Goal: Information Seeking & Learning: Compare options

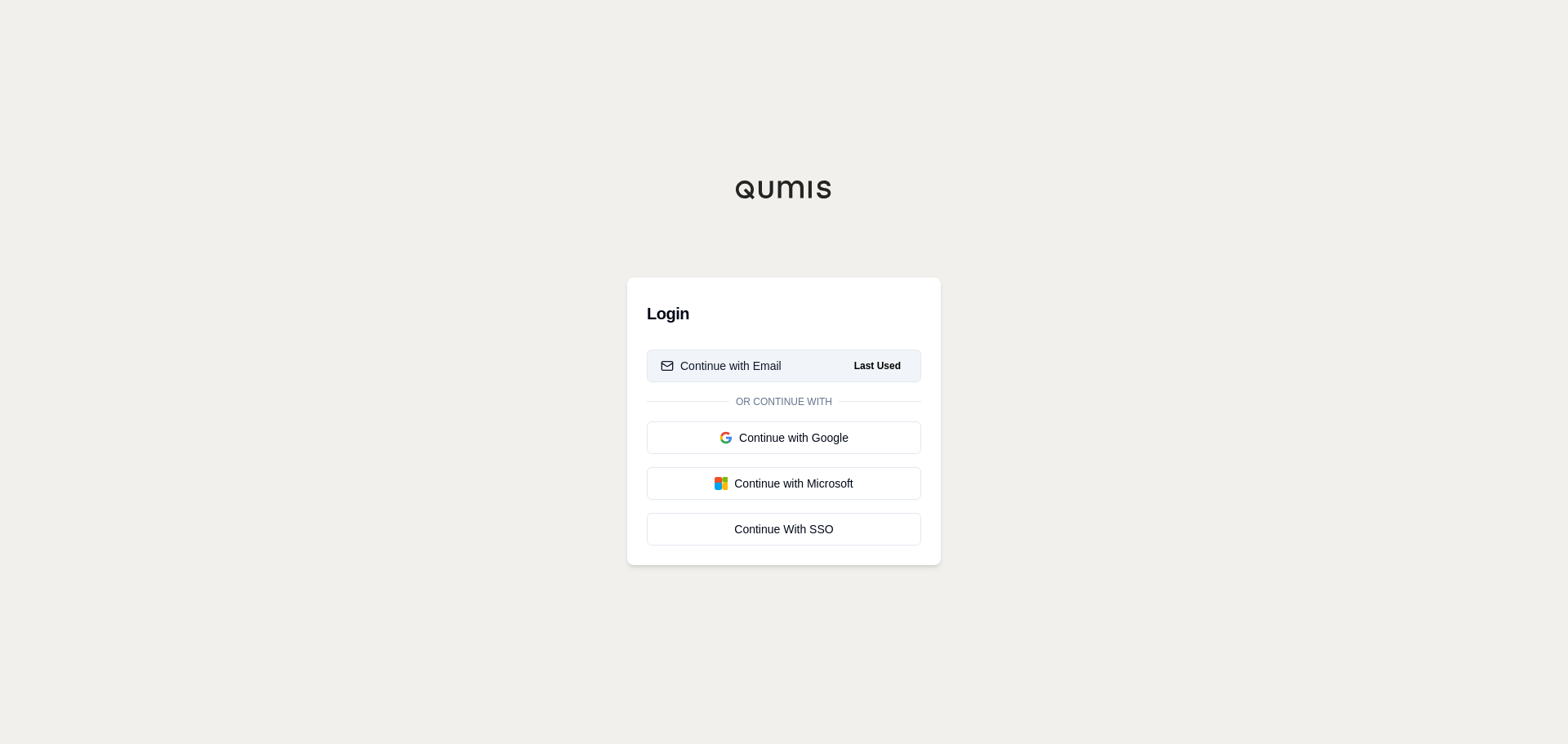
click at [794, 371] on button "Continue with Email Last Used" at bounding box center [784, 365] width 275 height 32
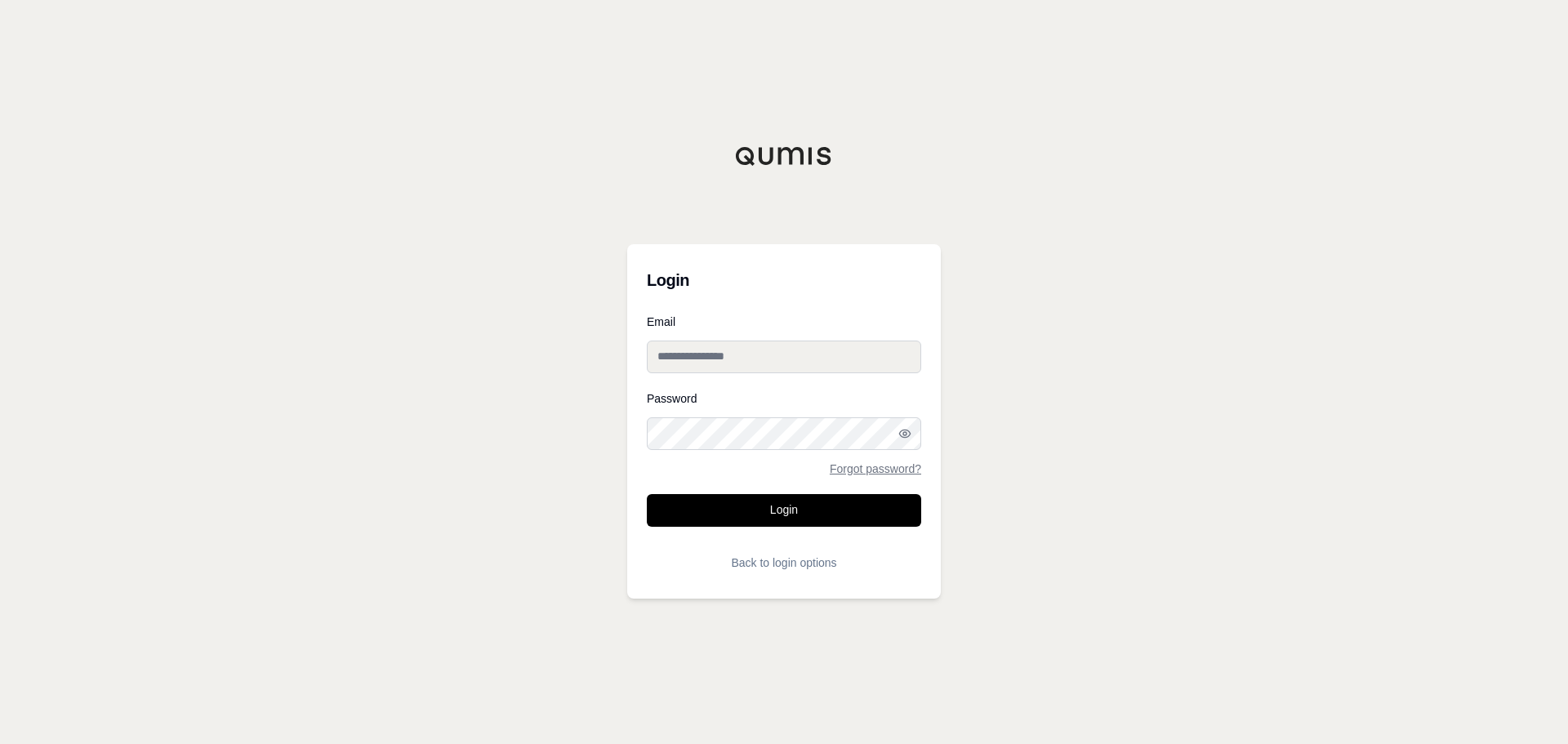
type input "**********"
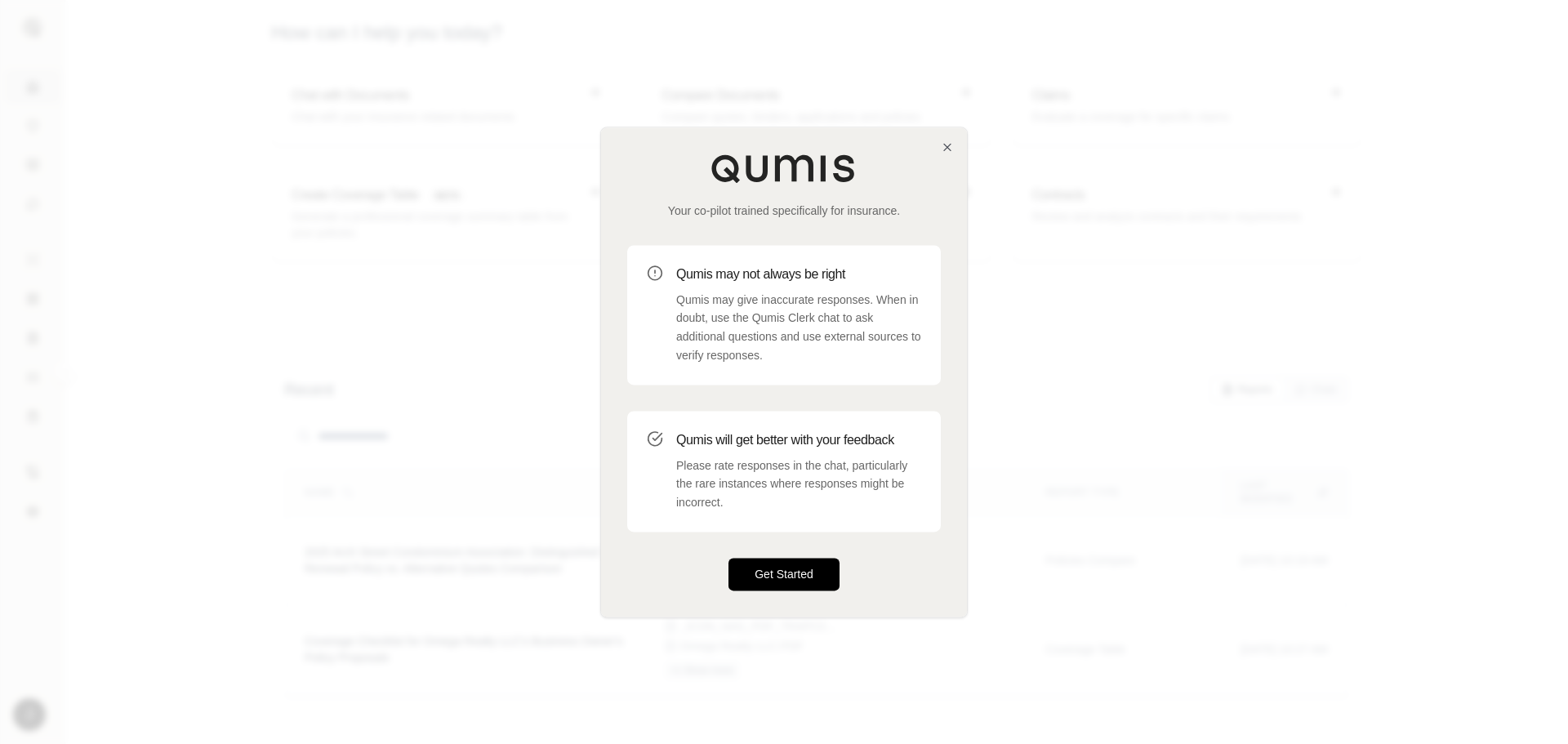
click at [793, 570] on button "Get Started" at bounding box center [784, 573] width 111 height 32
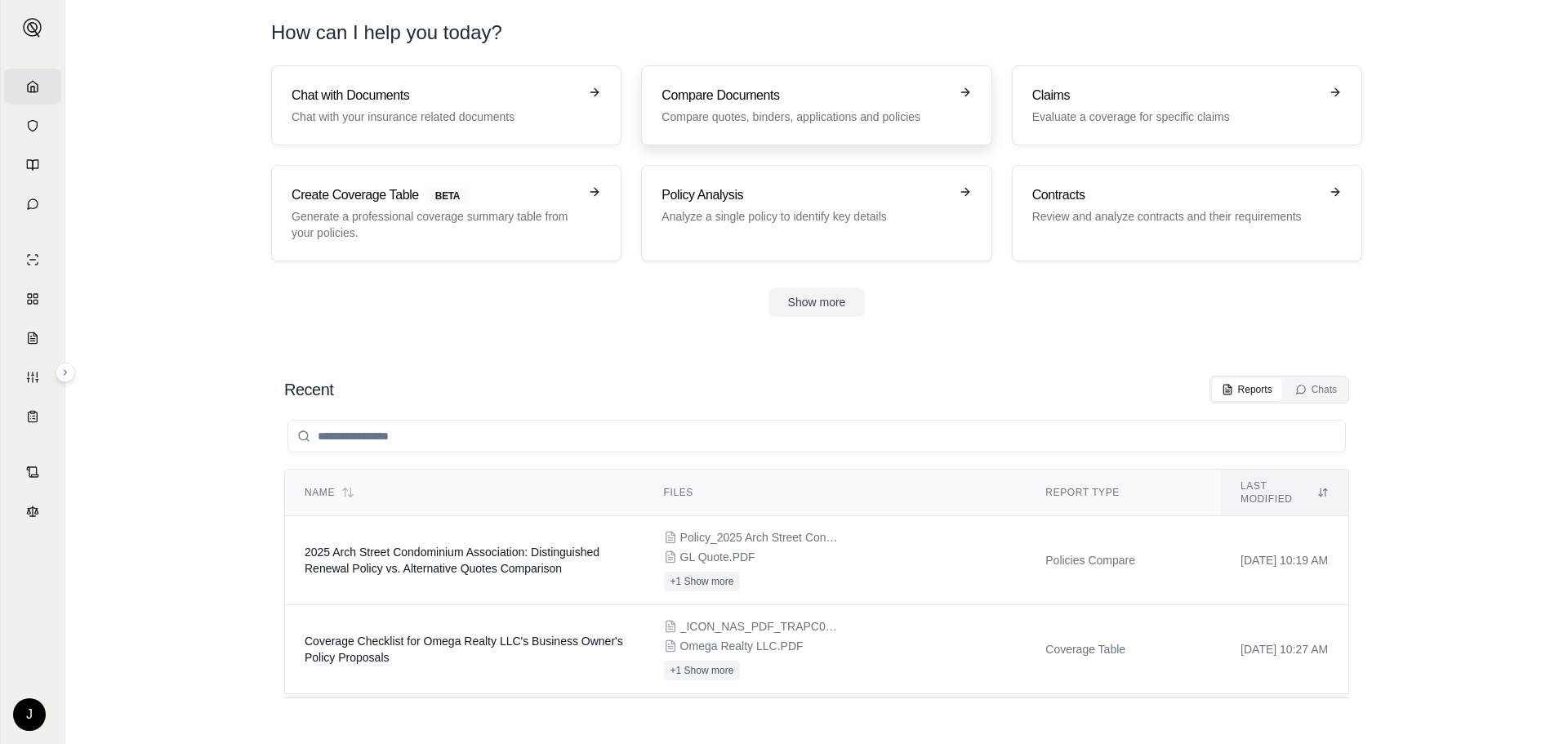
click at [875, 89] on h3 "Compare Documents" at bounding box center [804, 95] width 287 height 19
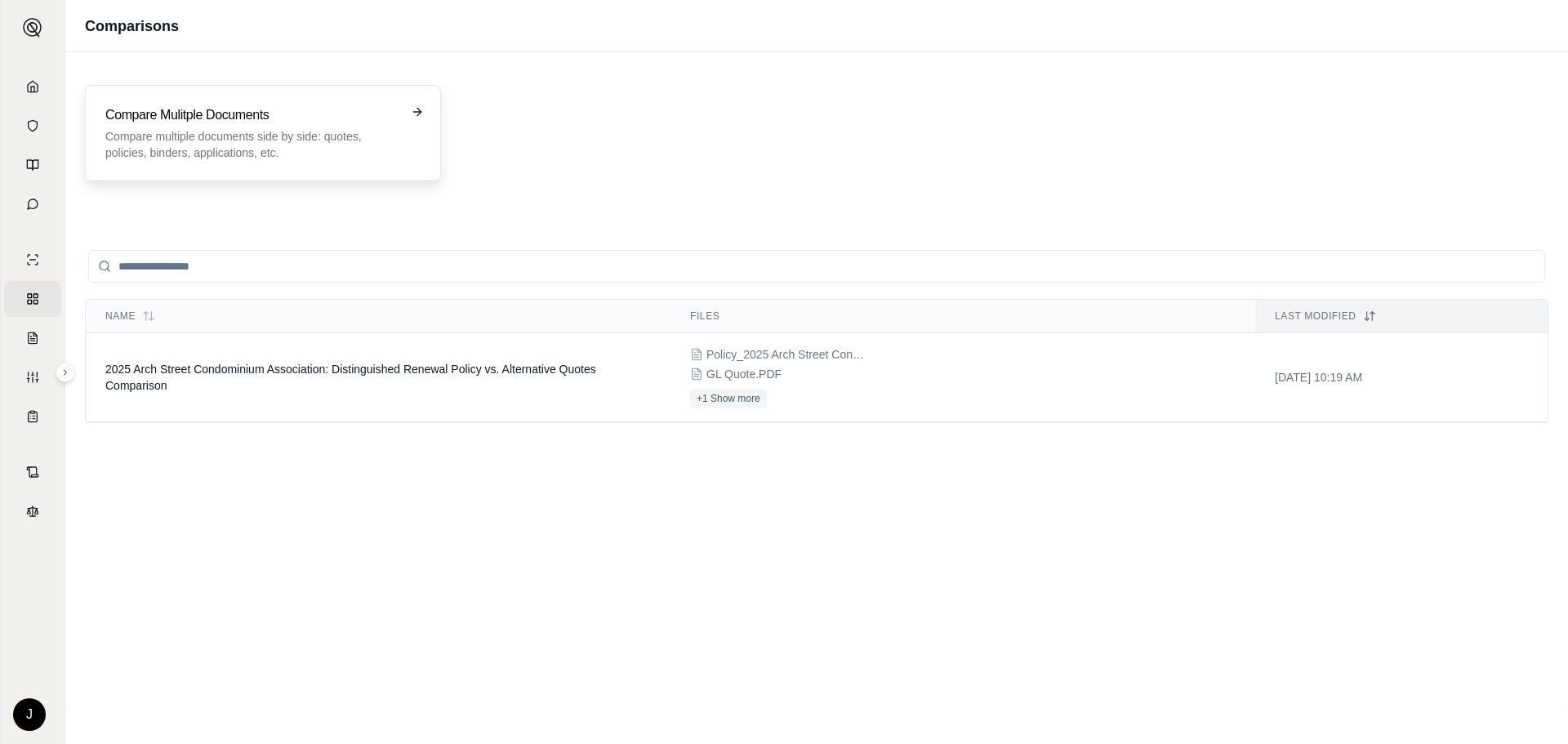
click at [309, 98] on div "Compare Mulitple Documents Compare multiple documents side by side: quotes, pol…" at bounding box center [263, 133] width 356 height 97
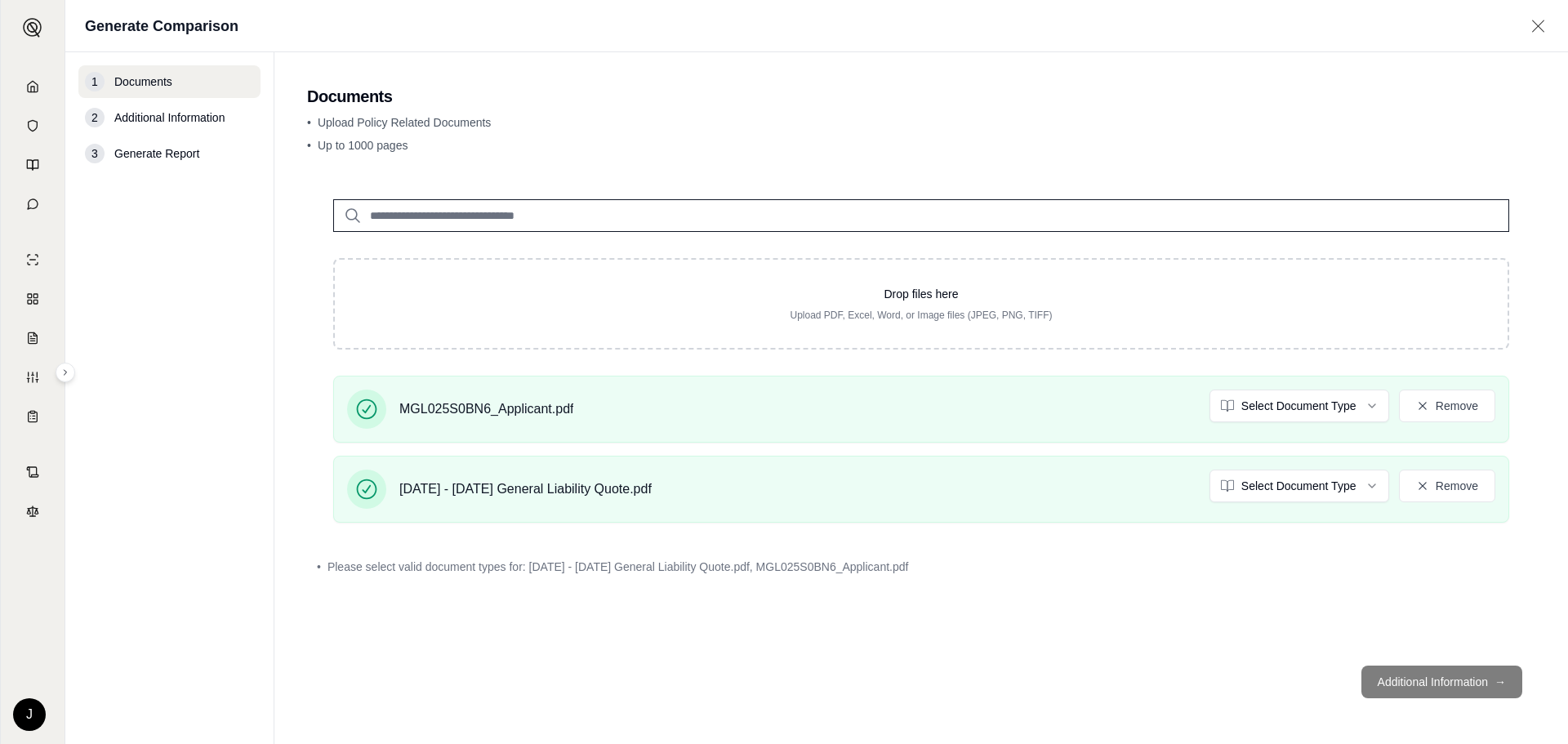
click at [1430, 680] on footer "Additional Information →" at bounding box center [921, 682] width 1228 height 59
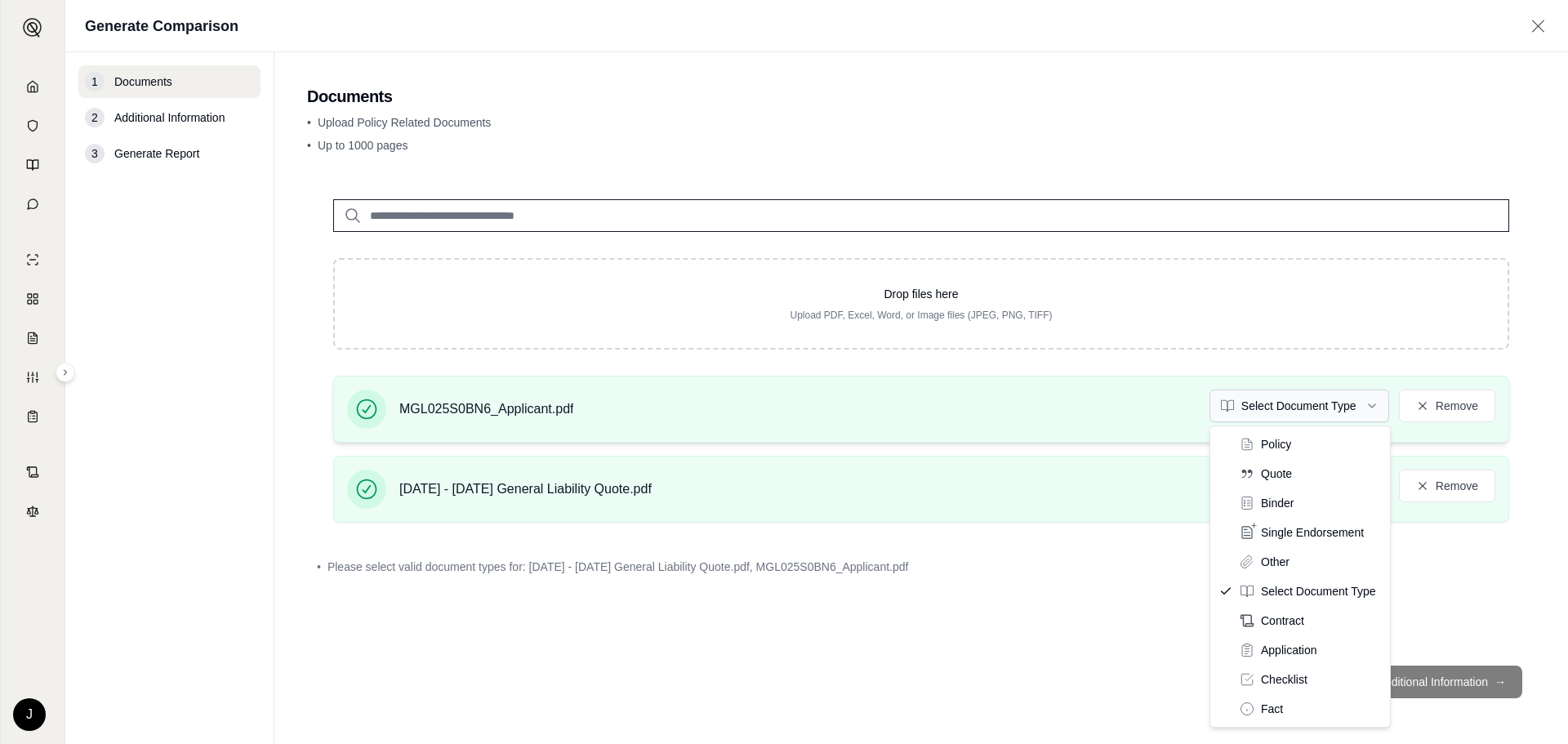
click at [1347, 414] on html "Home Vault Prompts Chats Single Policy Comparisons Claims Custom Report Coverag…" at bounding box center [784, 372] width 1568 height 744
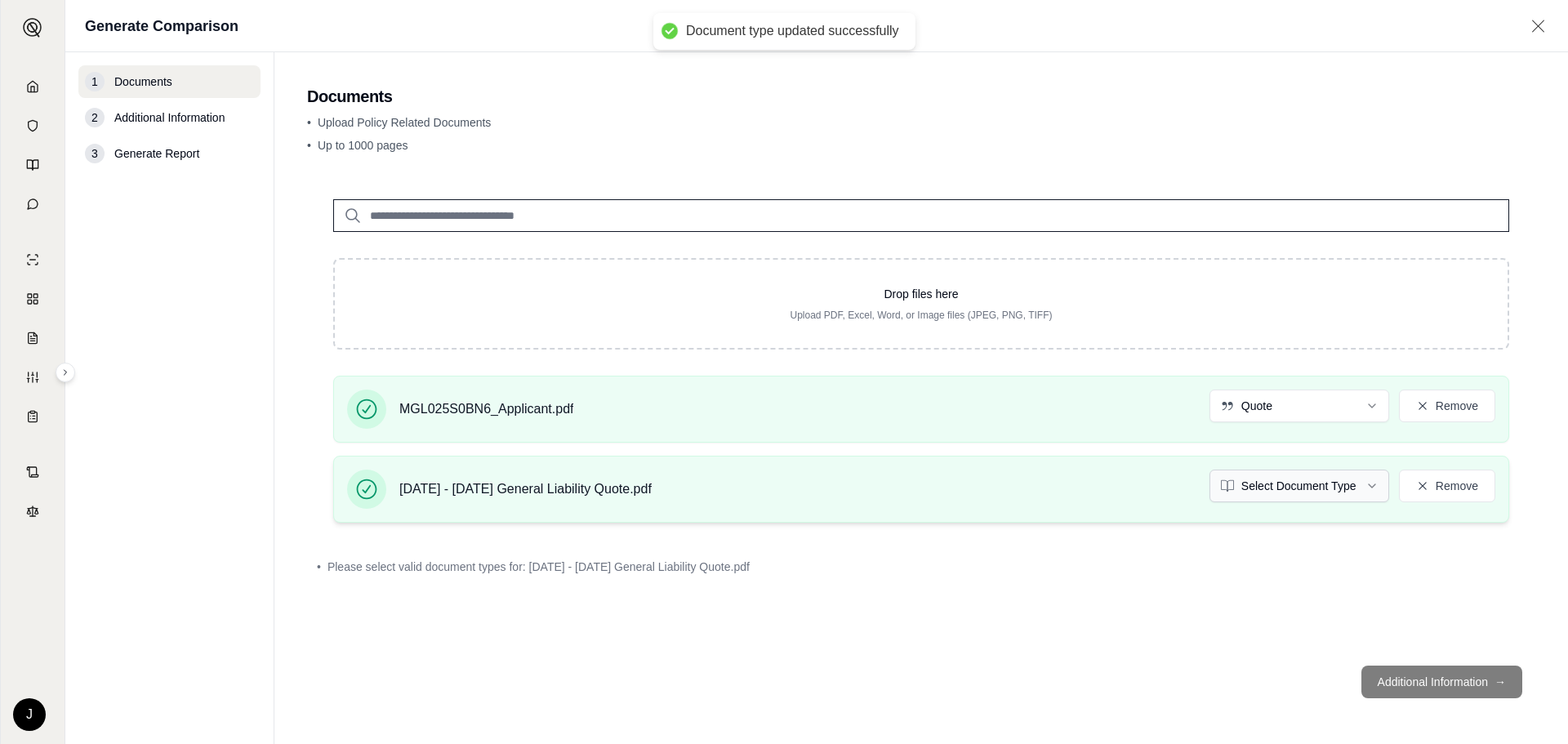
click at [1285, 490] on html "Document type updated successfully Home Vault Prompts Chats Single Policy Compa…" at bounding box center [784, 372] width 1568 height 744
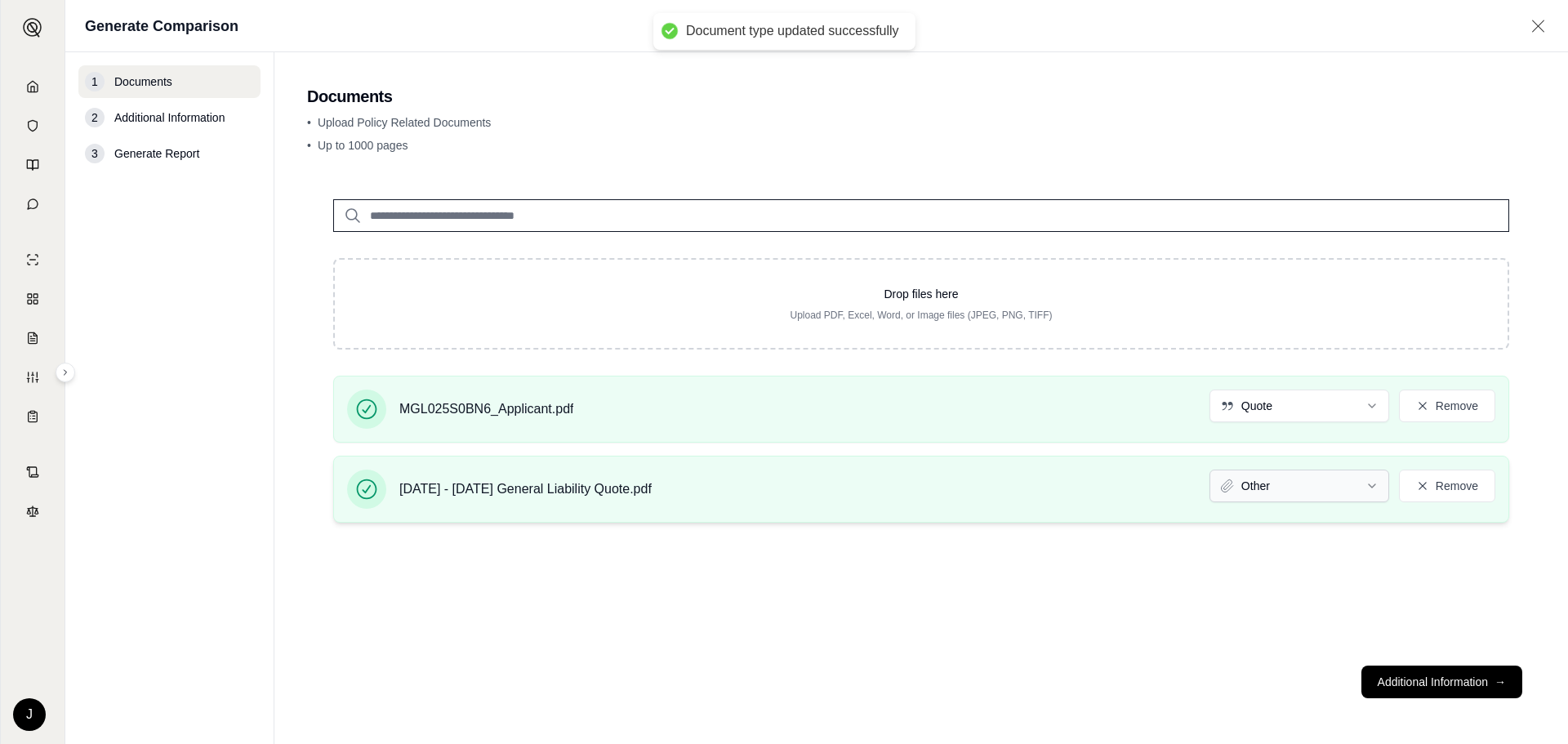
click at [1261, 486] on html "Document type updated successfully Document type updated successfully Home Vaul…" at bounding box center [784, 372] width 1568 height 744
click at [1428, 683] on button "Additional Information →" at bounding box center [1441, 681] width 160 height 32
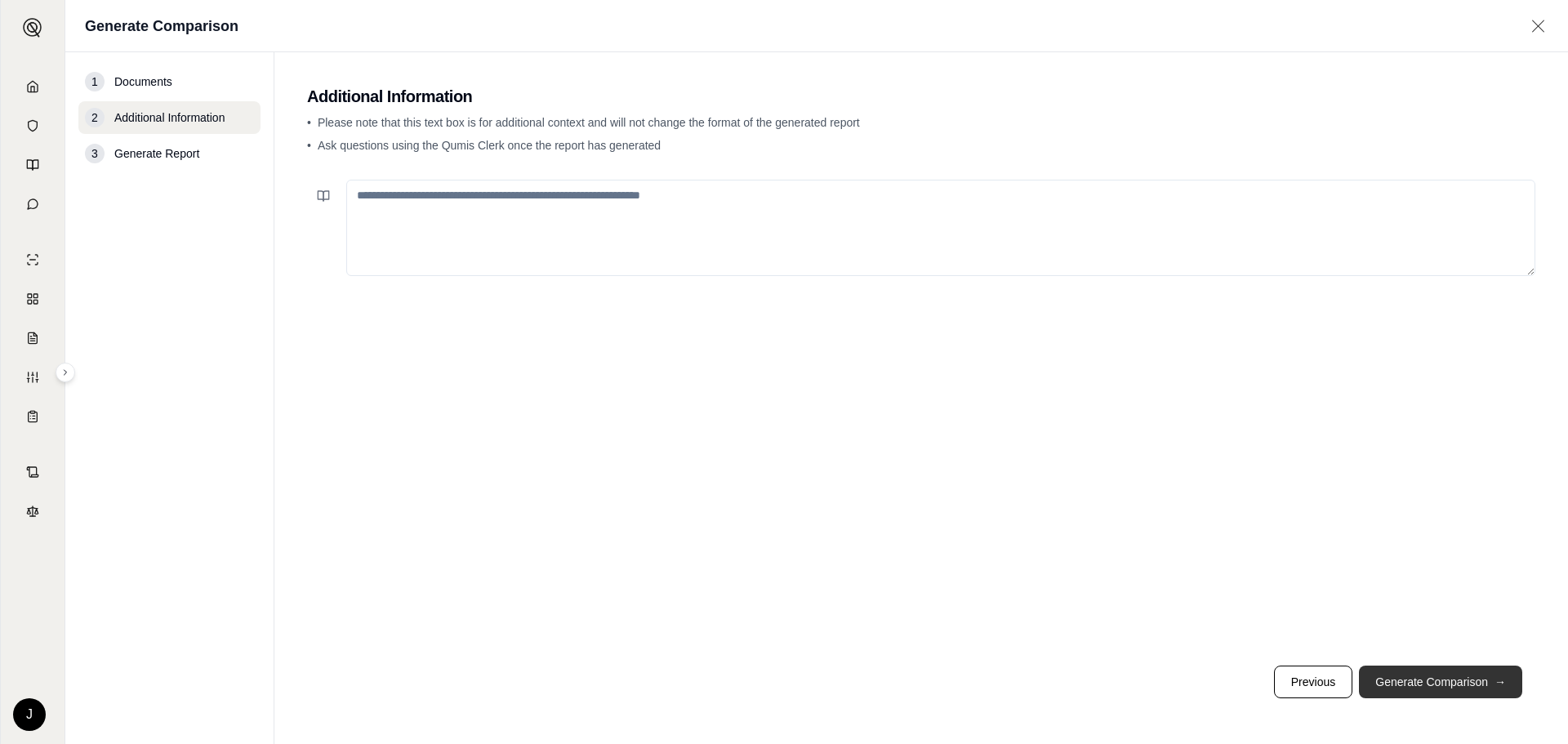
click at [1427, 683] on button "Generate Comparison →" at bounding box center [1440, 681] width 163 height 32
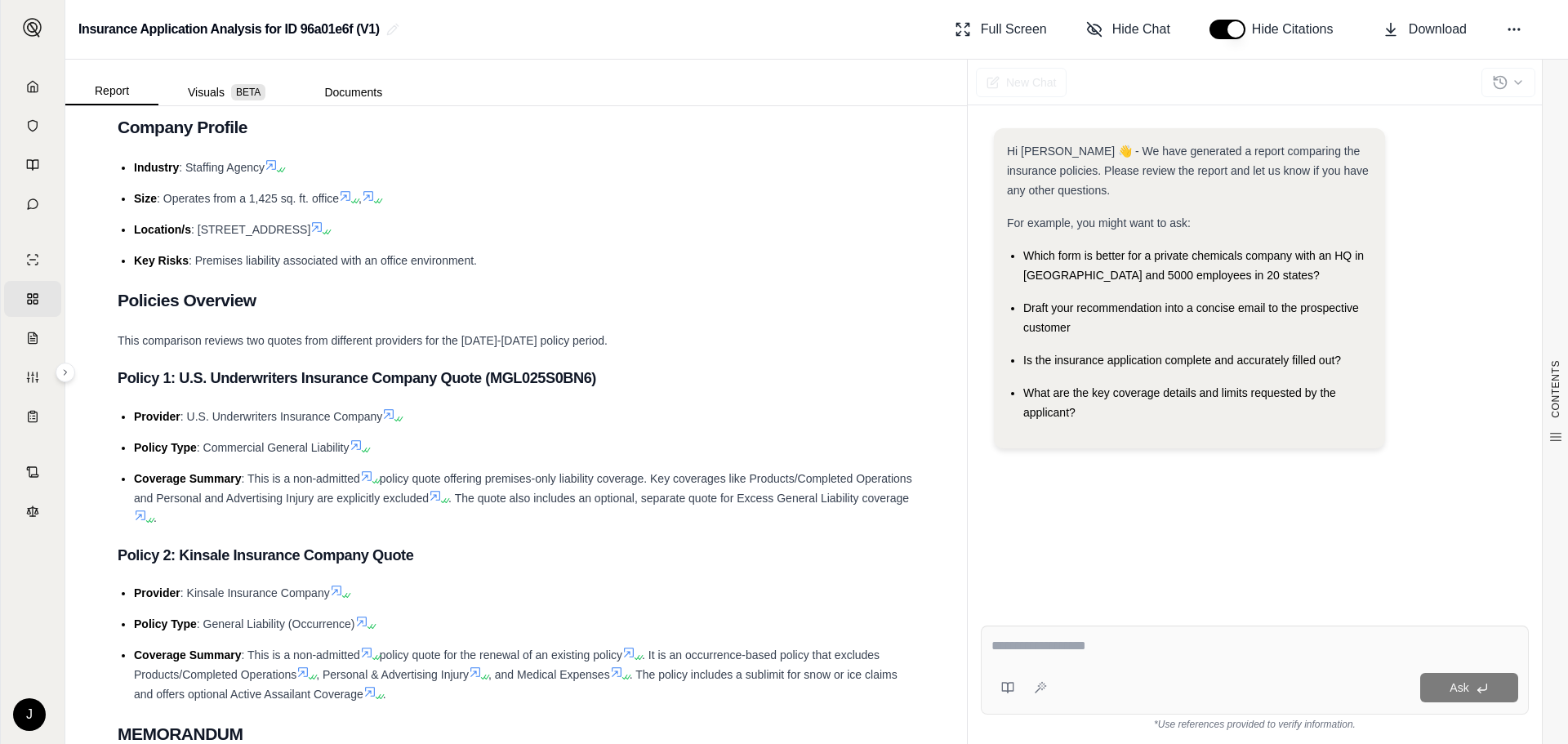
scroll to position [654, 0]
